Goal: Task Accomplishment & Management: Manage account settings

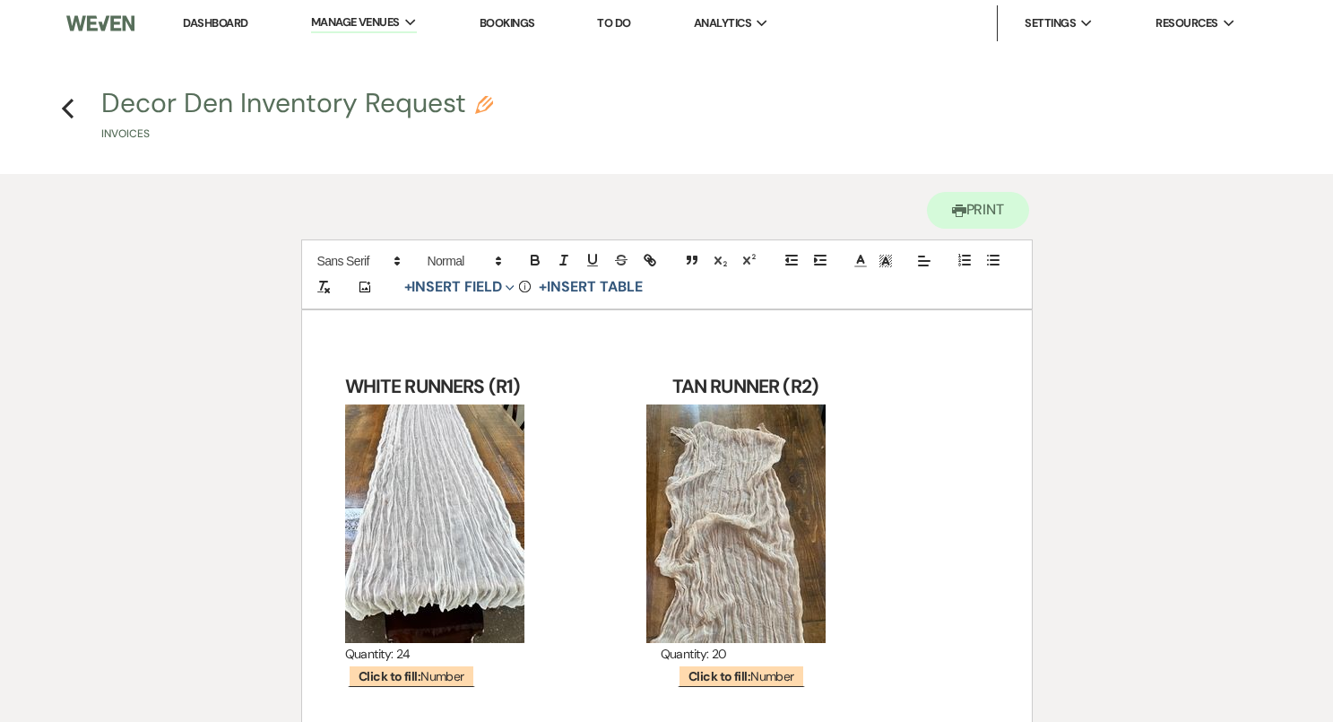
click at [215, 23] on link "Dashboard" at bounding box center [215, 22] width 65 height 15
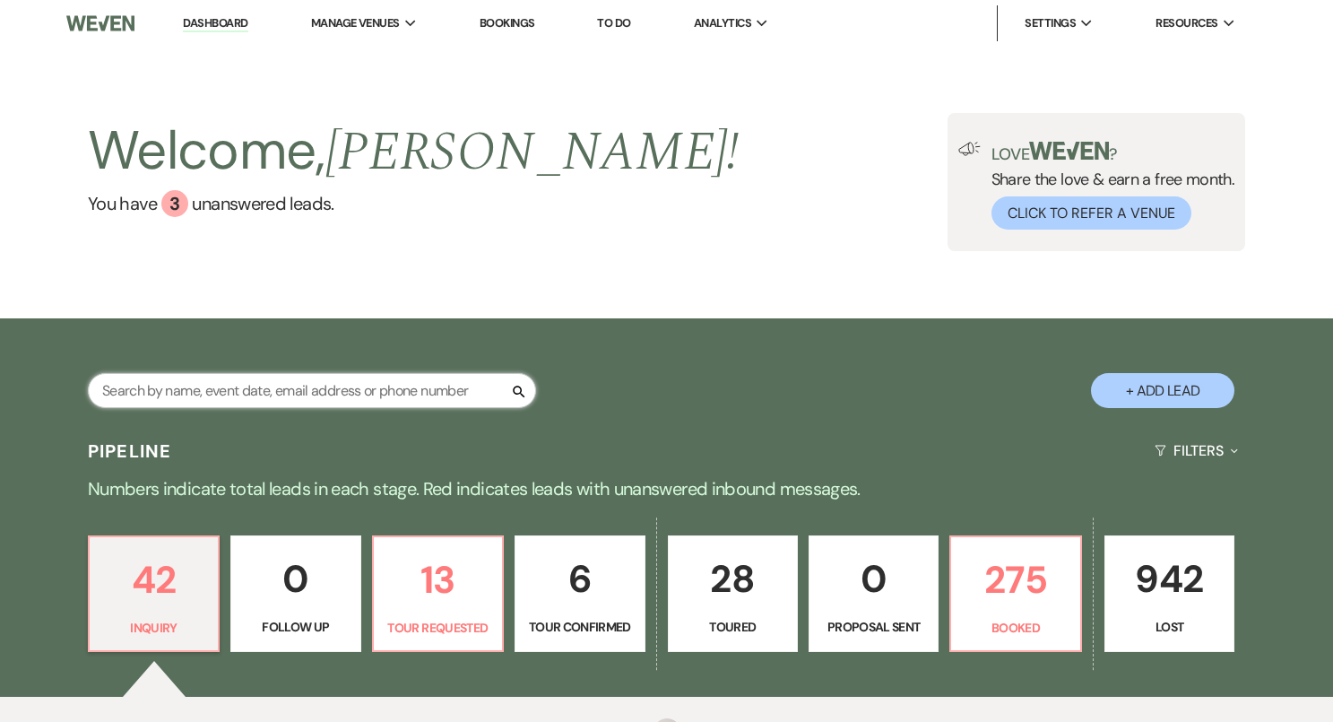
click at [351, 395] on input "text" at bounding box center [312, 390] width 448 height 35
paste input "[PERSON_NAME]"
type input "[PERSON_NAME]"
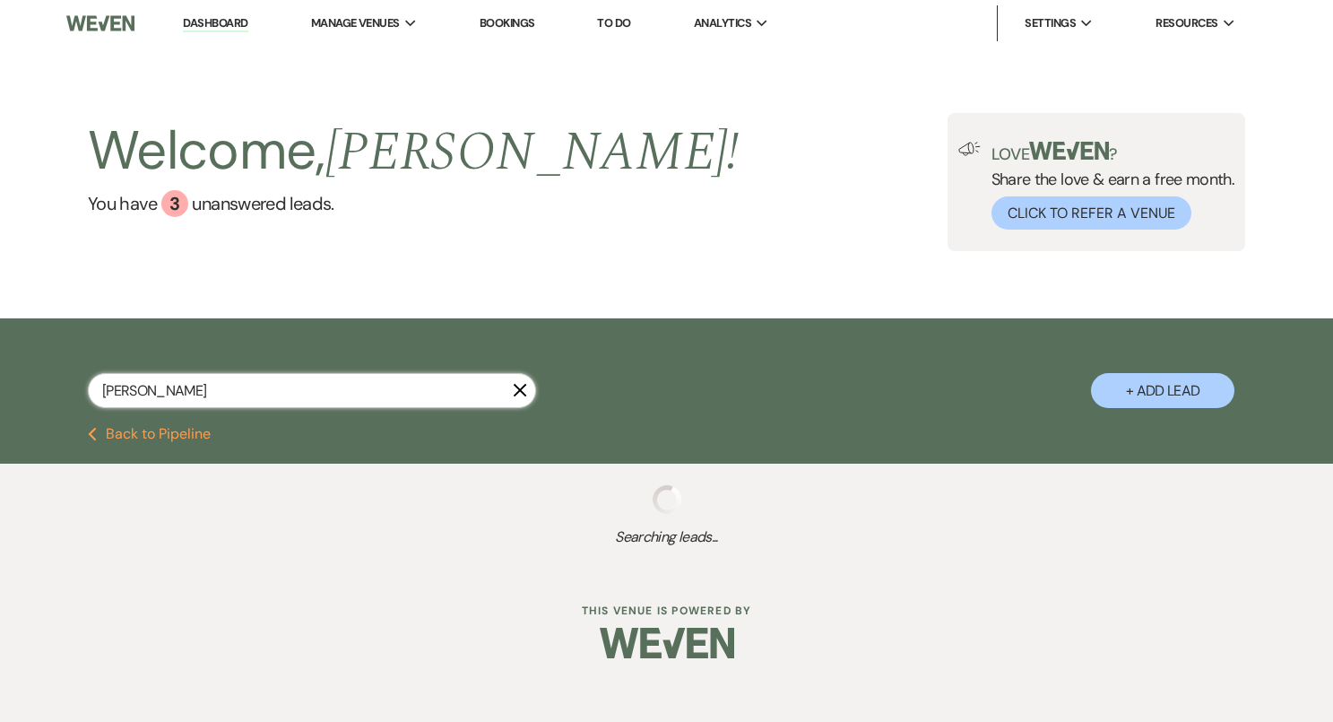
select select "5"
select select "8"
select select "10"
select select "8"
select select "5"
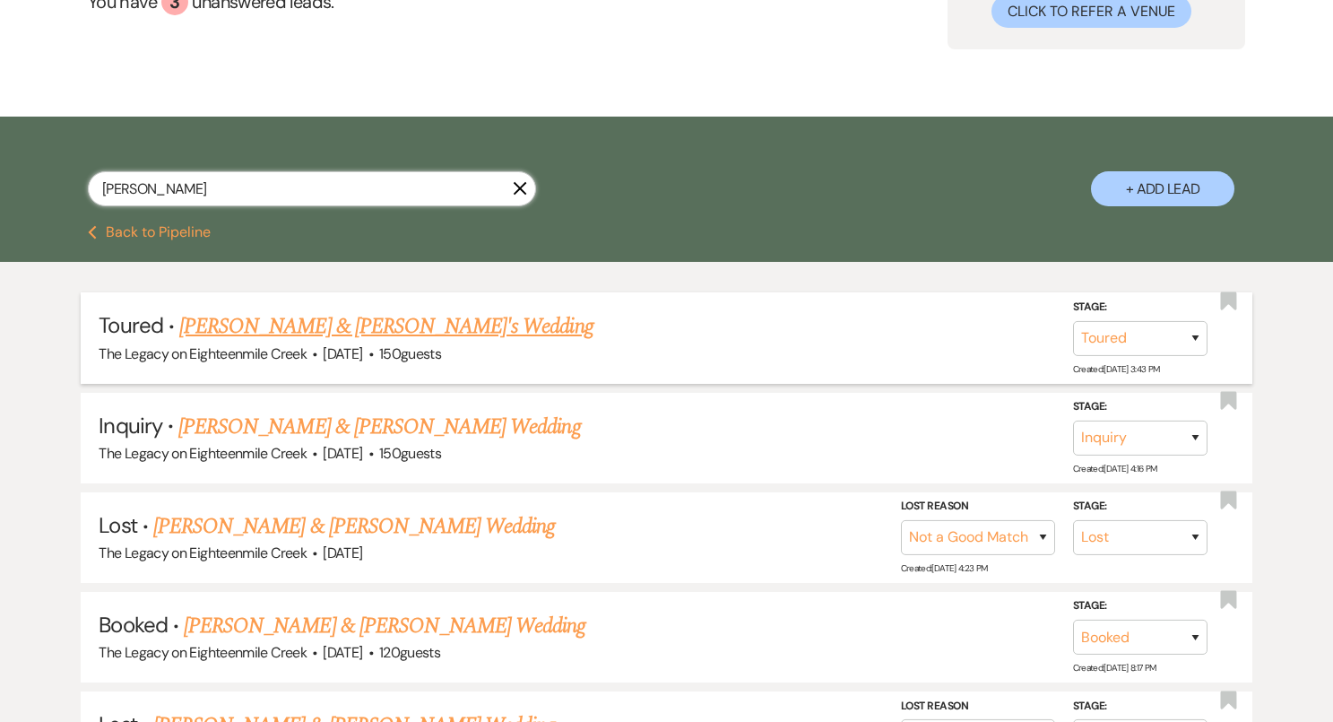
scroll to position [221, 0]
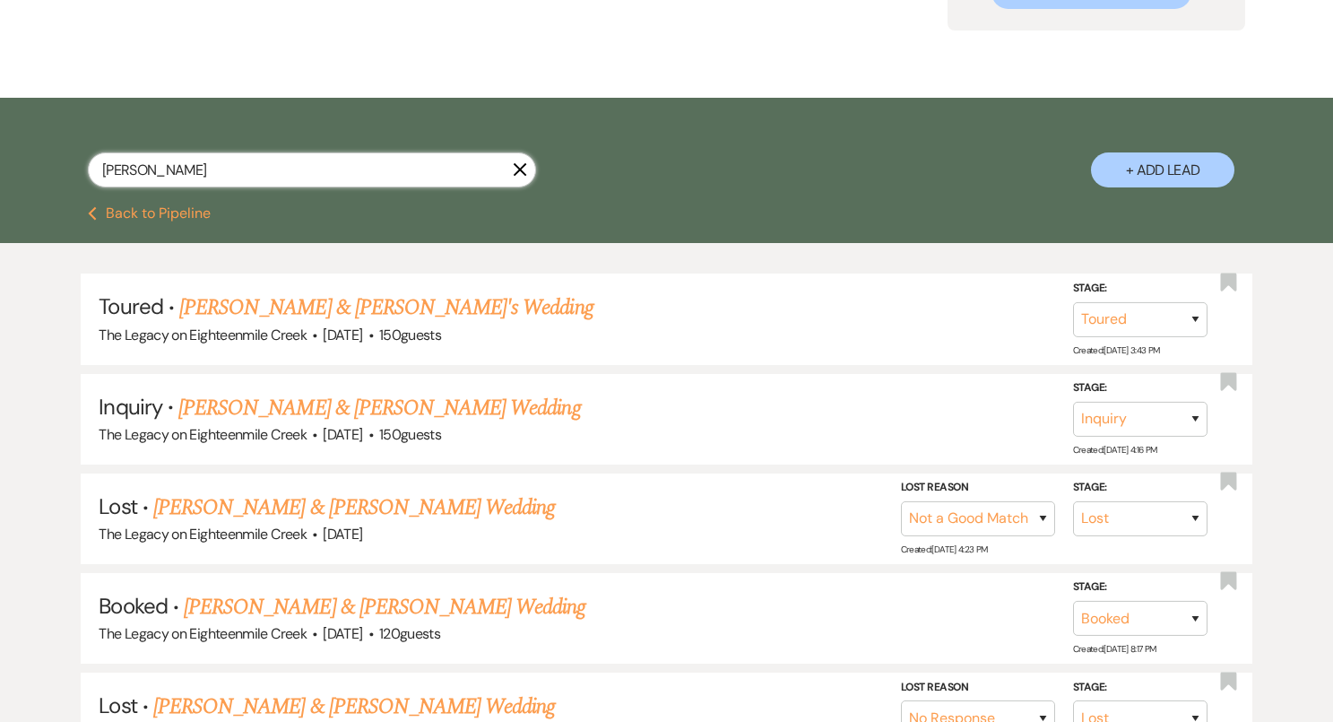
type input "[PERSON_NAME]"
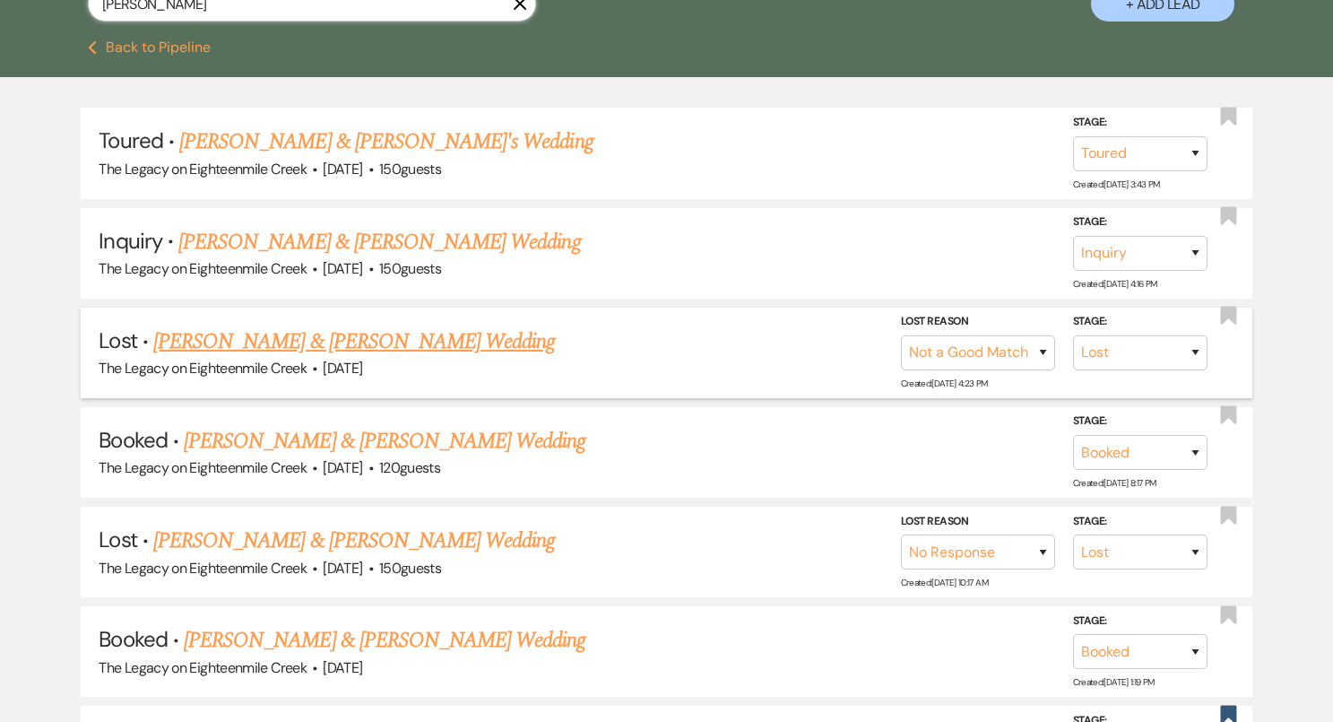
scroll to position [386, 0]
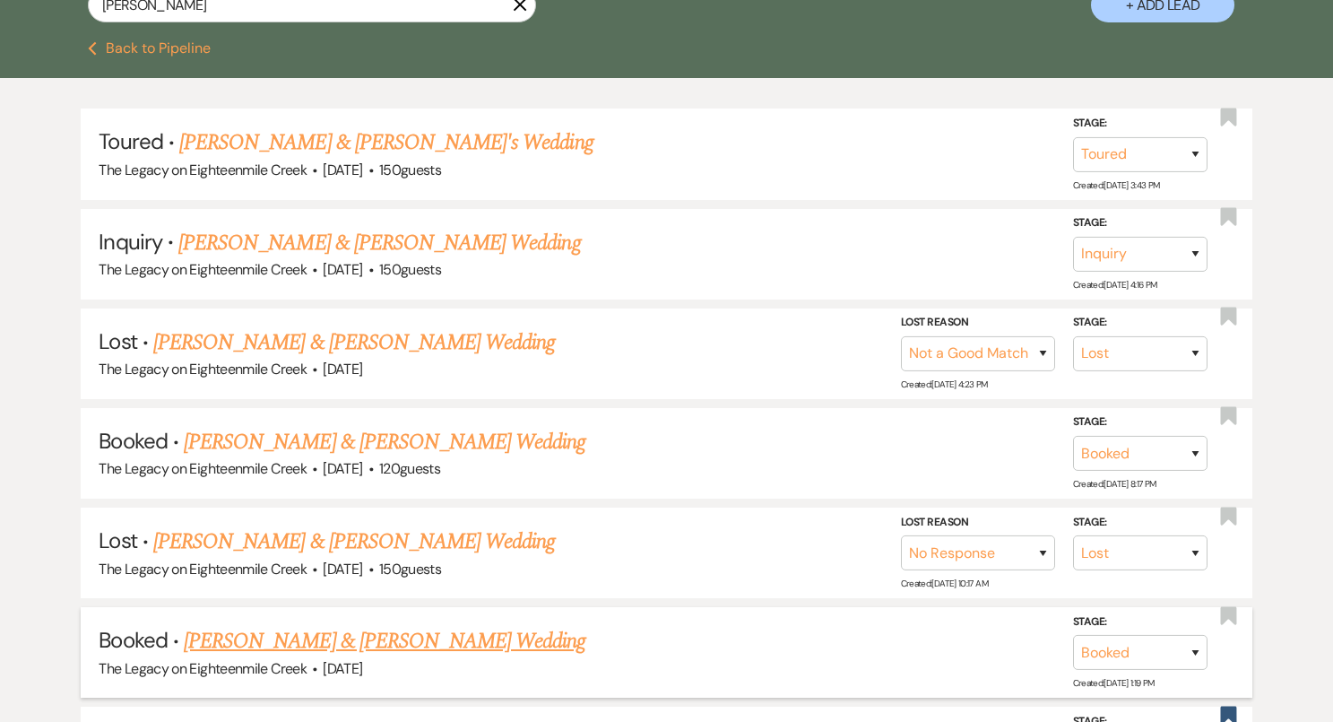
click at [478, 633] on link "[PERSON_NAME] & [PERSON_NAME] Wedding" at bounding box center [385, 641] width 402 height 32
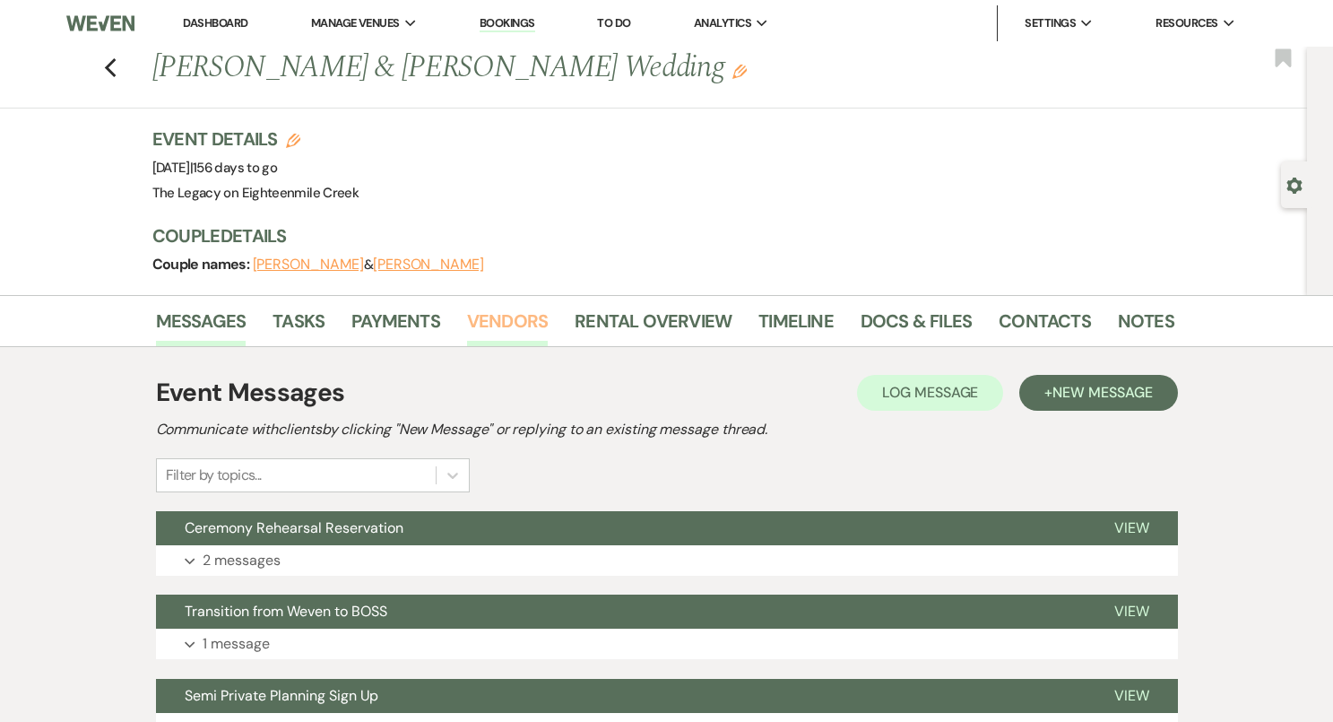
click at [514, 322] on link "Vendors" at bounding box center [507, 326] width 81 height 39
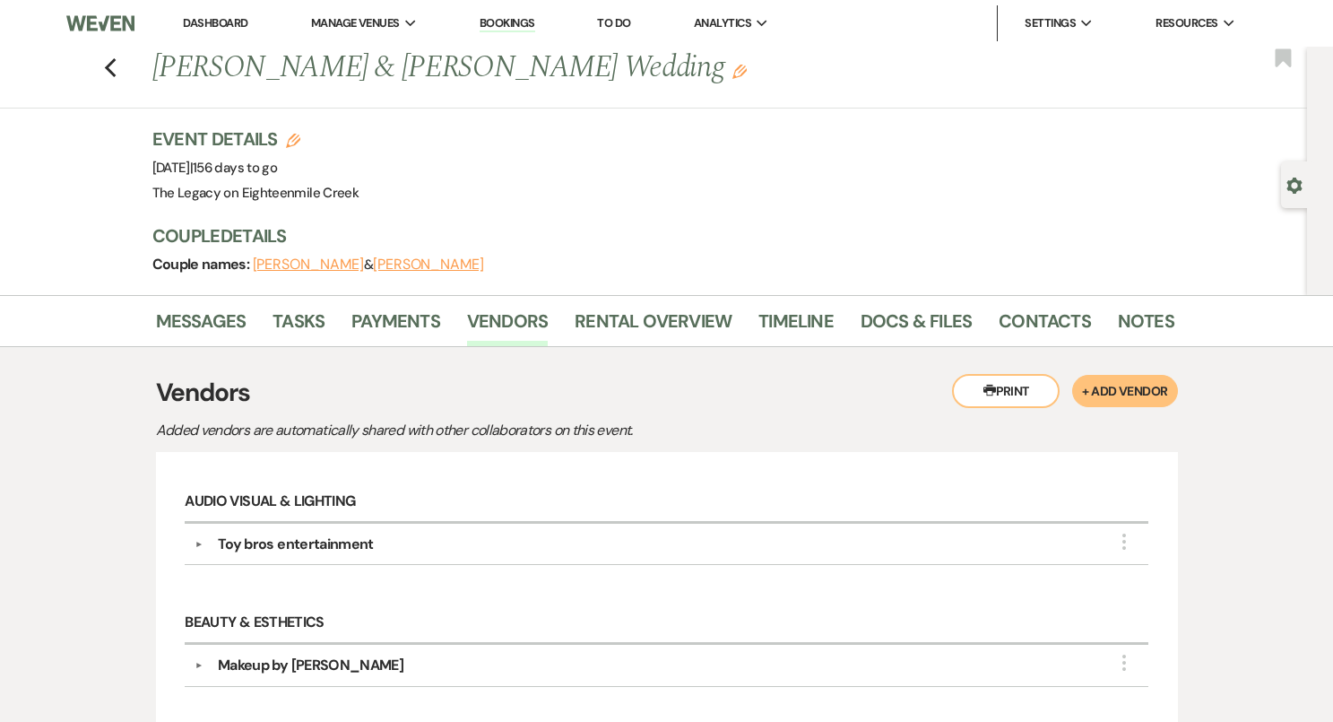
click at [1023, 388] on button "Printer Print" at bounding box center [1006, 391] width 108 height 34
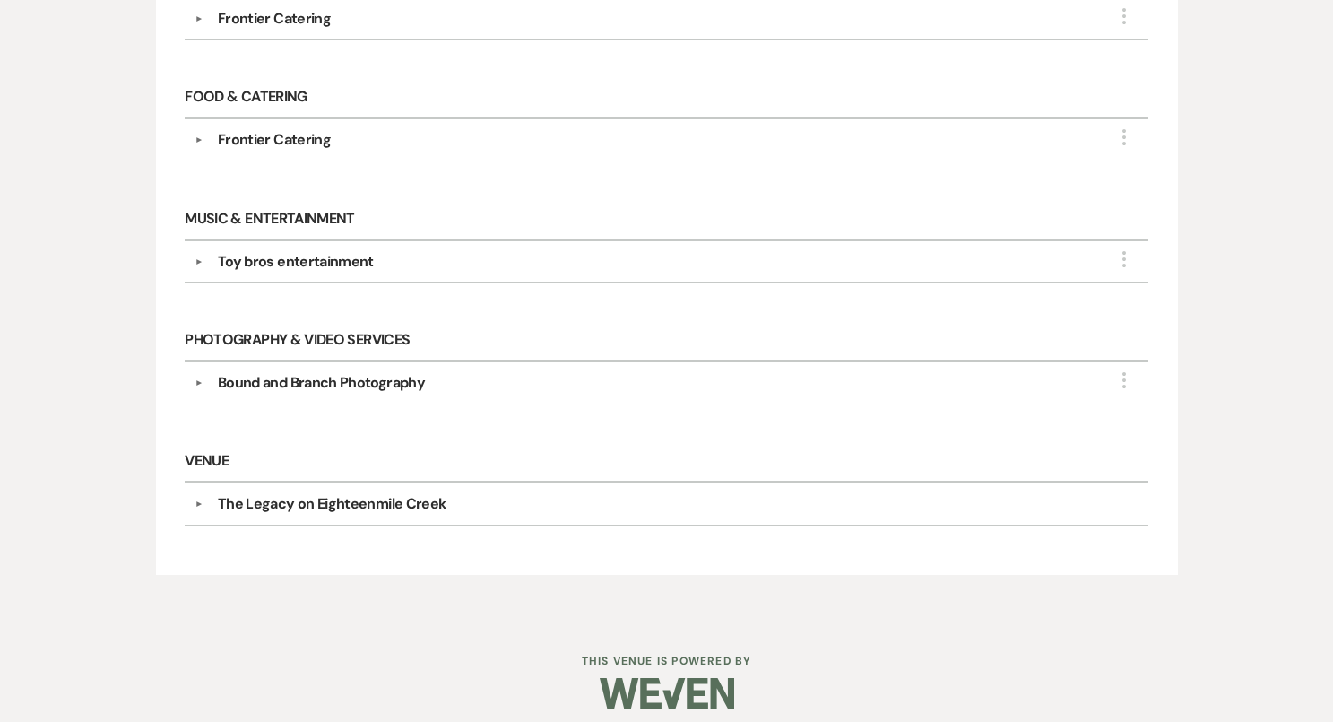
scroll to position [1011, 0]
click at [390, 371] on div "Bound and Branch Photography" at bounding box center [321, 382] width 207 height 22
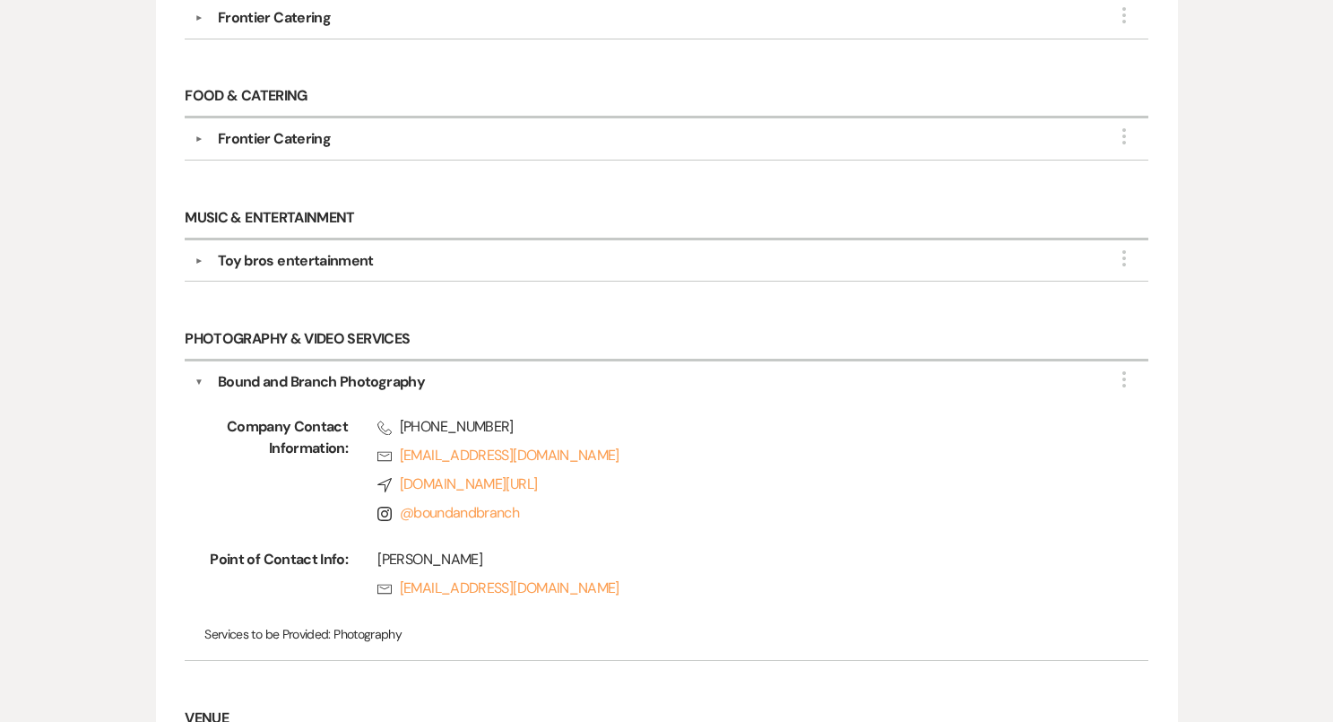
scroll to position [0, 0]
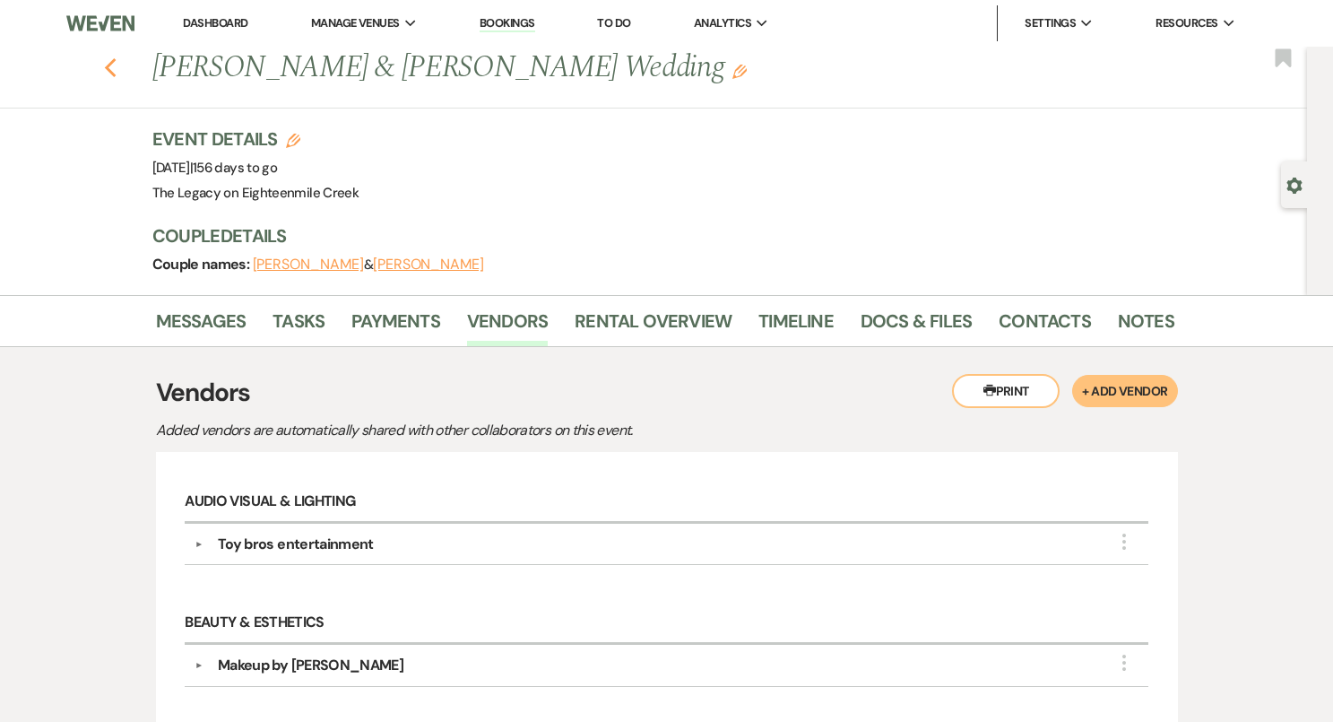
click at [108, 56] on button "Previous" at bounding box center [110, 66] width 13 height 25
select select "5"
select select "8"
select select "10"
select select "8"
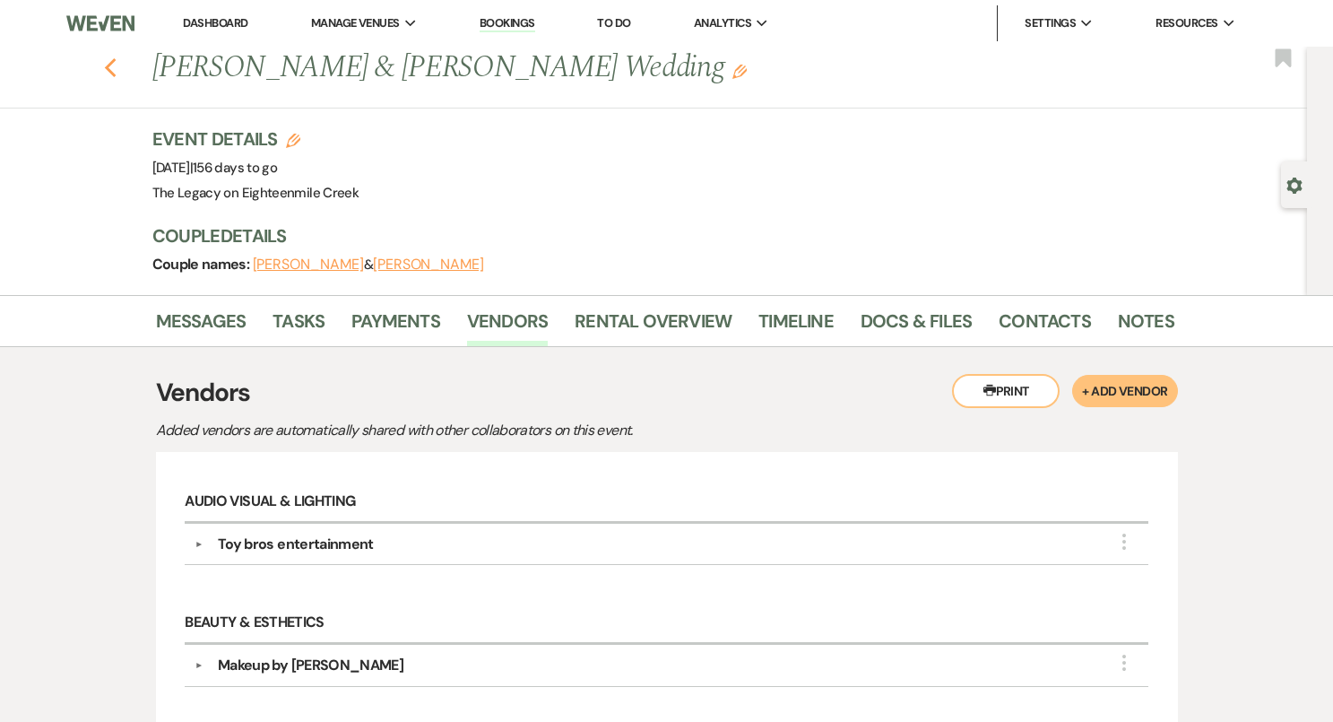
select select "5"
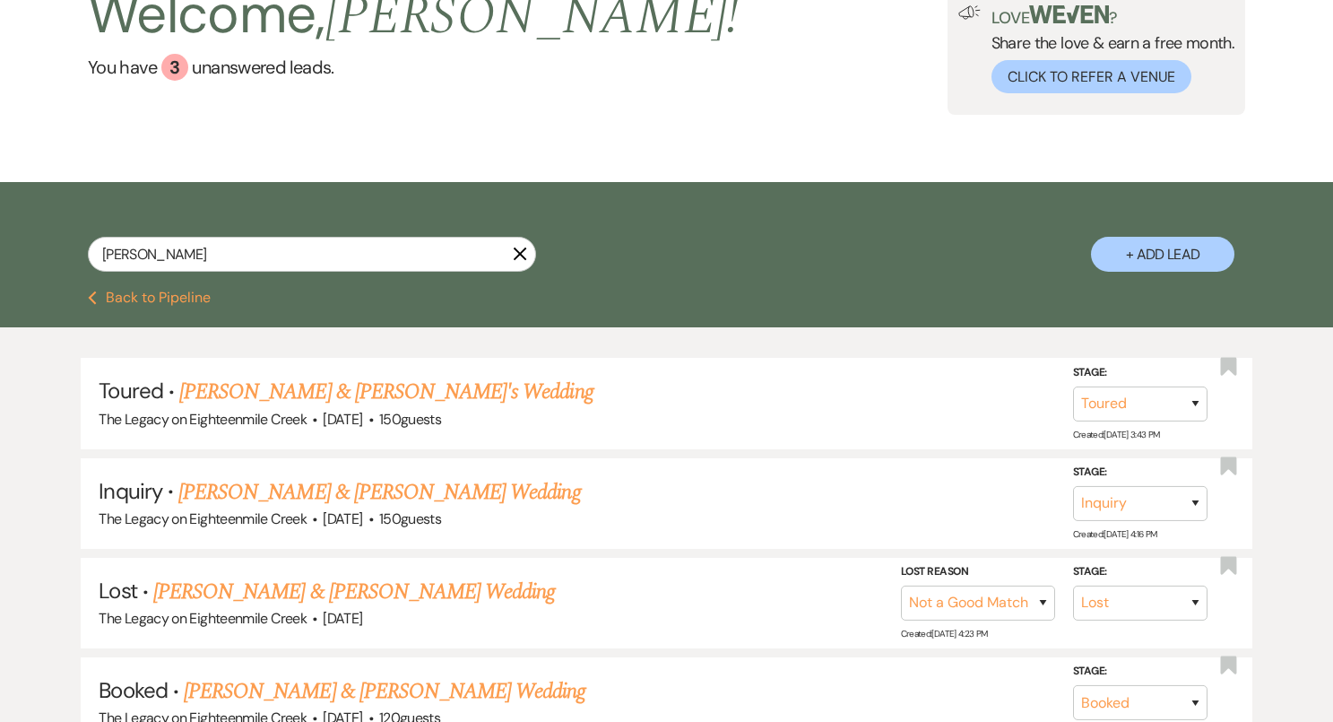
scroll to position [108, 0]
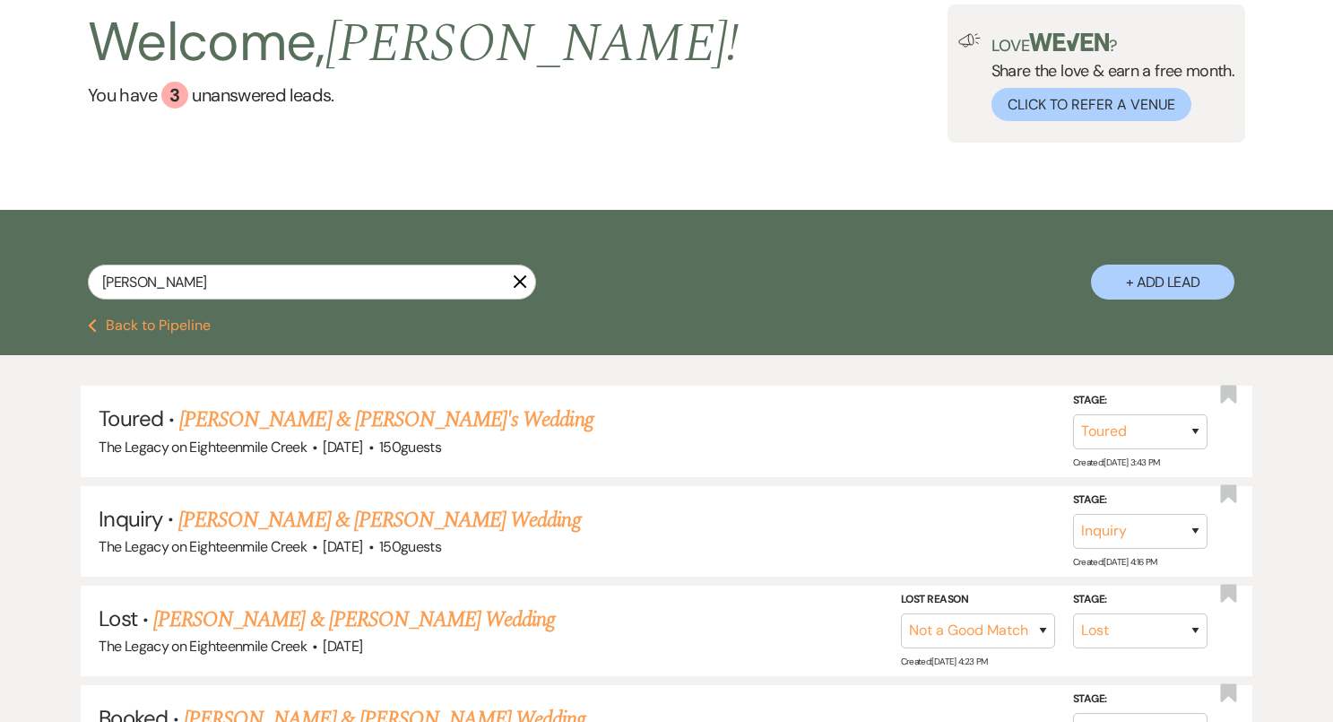
click at [520, 282] on use "button" at bounding box center [520, 281] width 13 height 13
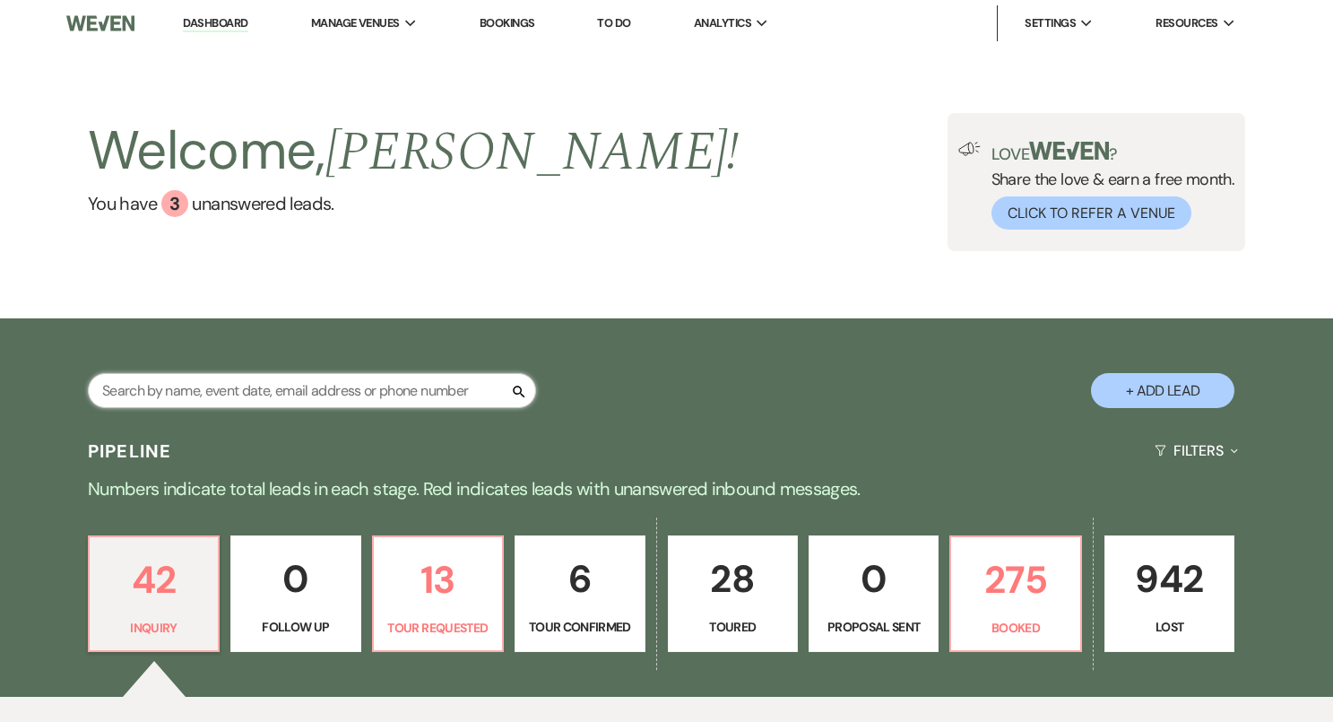
click at [374, 386] on input "text" at bounding box center [312, 390] width 448 height 35
paste input "[PERSON_NAME]"
type input "[PERSON_NAME]"
select select "8"
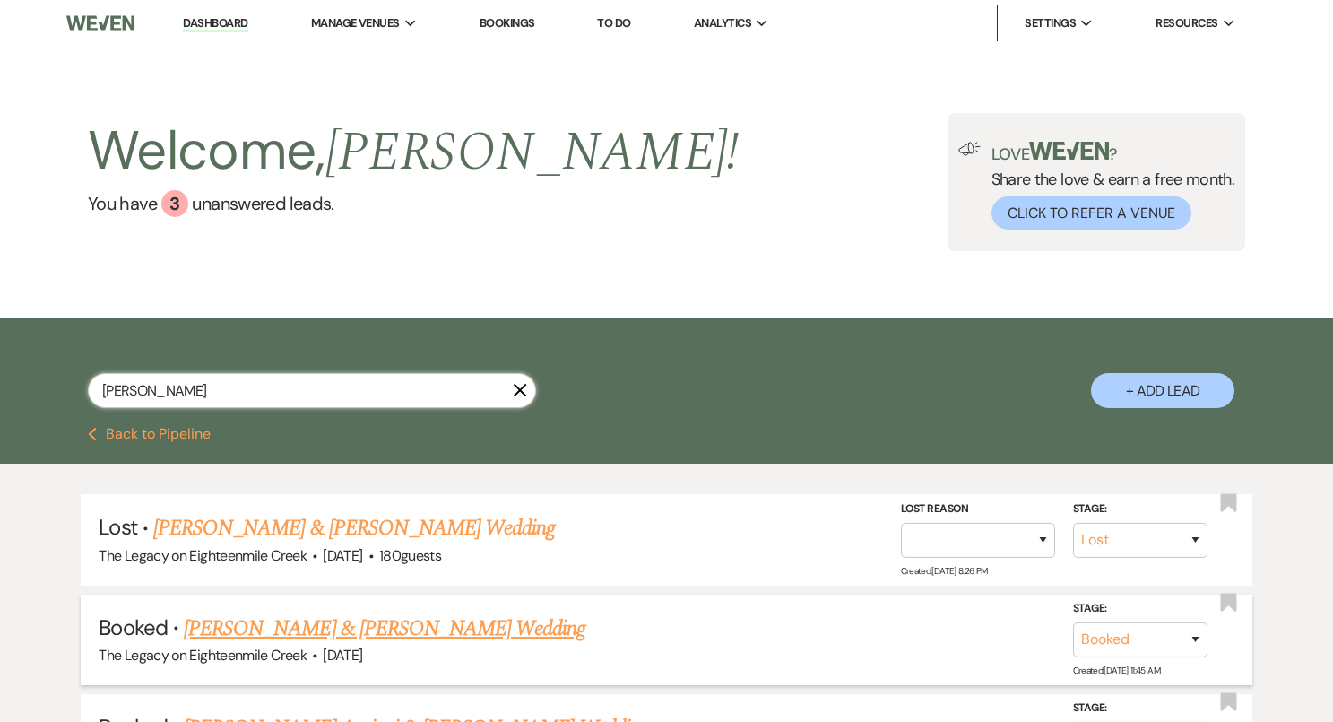
type input "[PERSON_NAME]"
click at [286, 632] on link "[PERSON_NAME] & [PERSON_NAME] Wedding" at bounding box center [385, 628] width 402 height 32
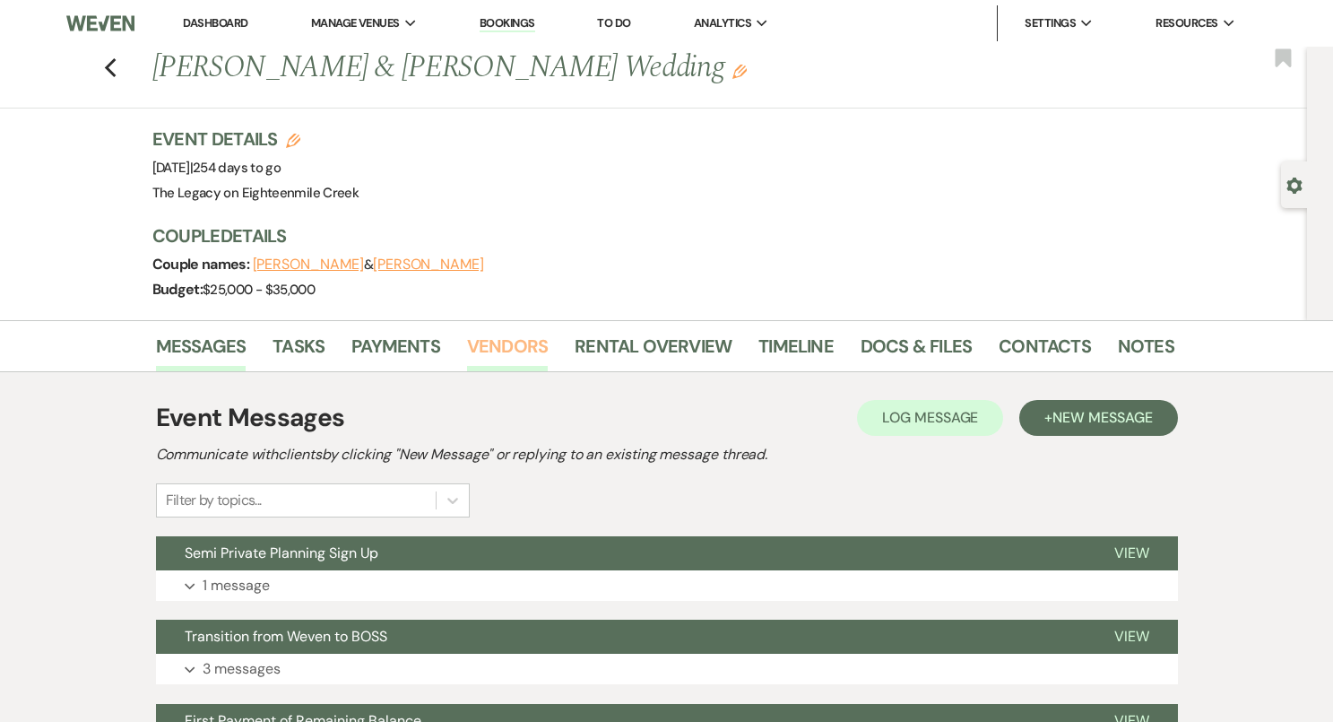
click at [514, 351] on link "Vendors" at bounding box center [507, 351] width 81 height 39
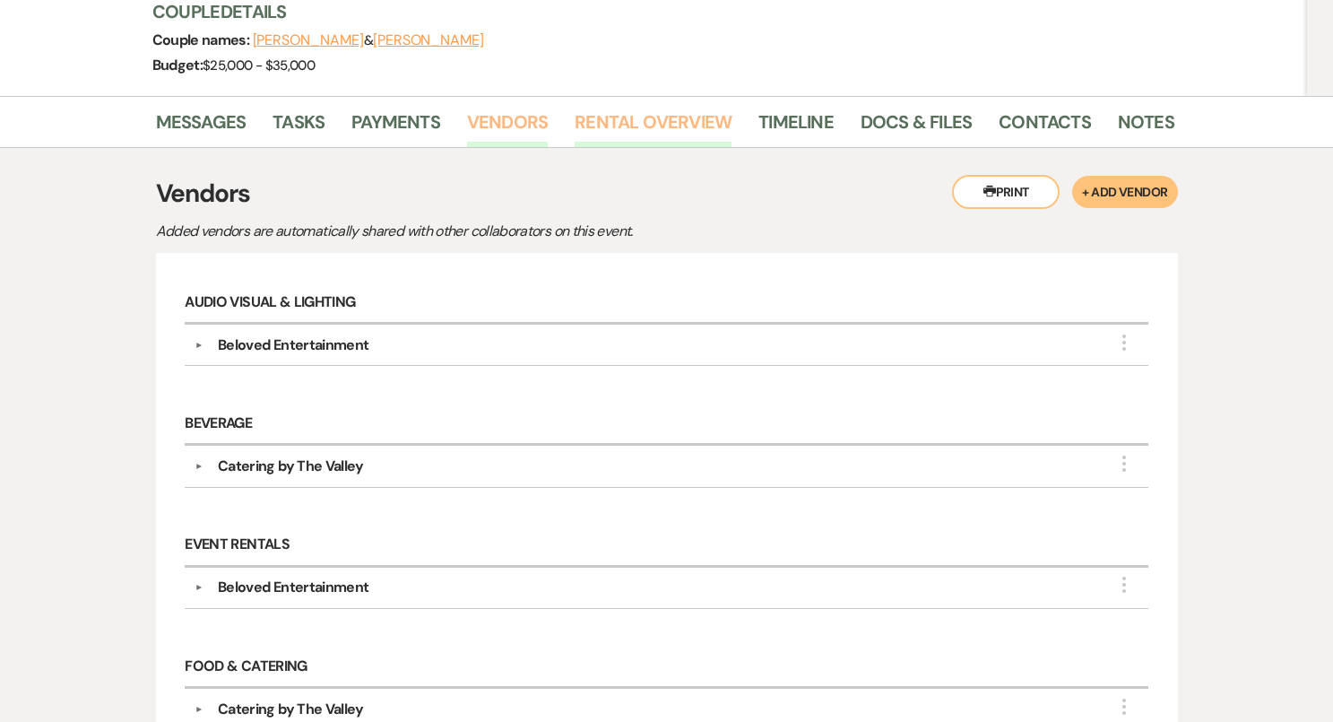
scroll to position [372, 0]
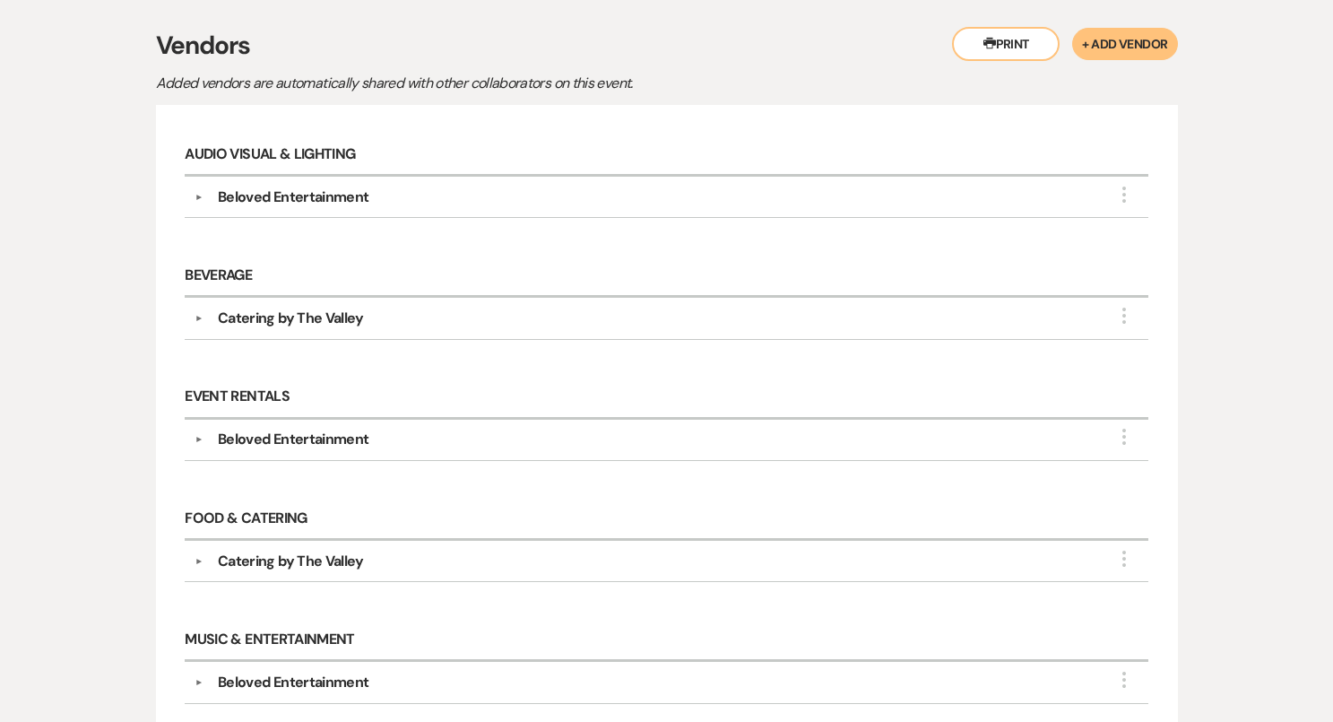
click at [1001, 45] on button "Printer Print" at bounding box center [1006, 44] width 108 height 34
